Goal: Browse casually

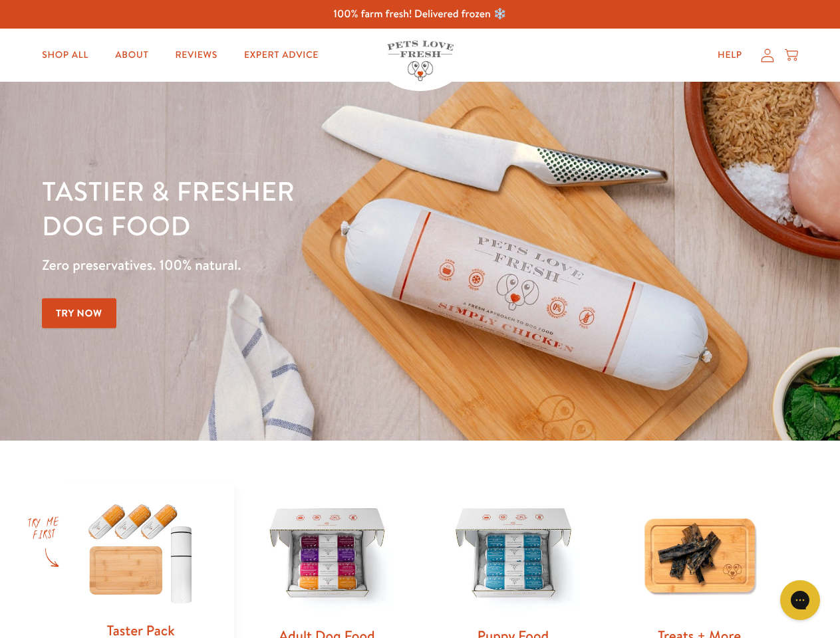
click at [419, 319] on div "Tastier & fresher dog food Zero preservatives. 100% natural. Try Now" at bounding box center [294, 262] width 504 height 176
click at [800, 600] on icon "Gorgias live chat" at bounding box center [799, 600] width 13 height 13
